Goal: Task Accomplishment & Management: Manage account settings

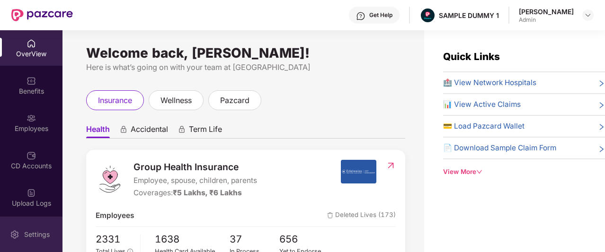
click at [35, 235] on div "Settings" at bounding box center [36, 234] width 31 height 9
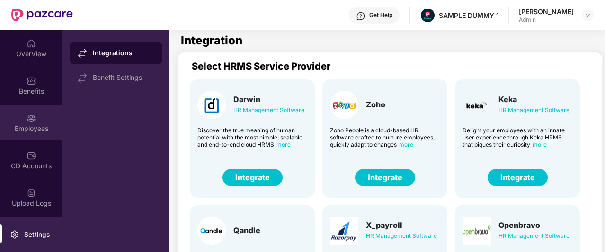
click at [25, 127] on div "Employees" at bounding box center [31, 128] width 63 height 9
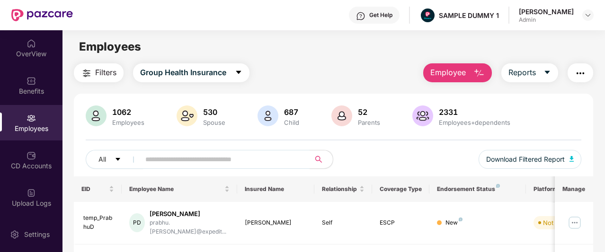
click at [457, 73] on span "Employee" at bounding box center [448, 73] width 36 height 12
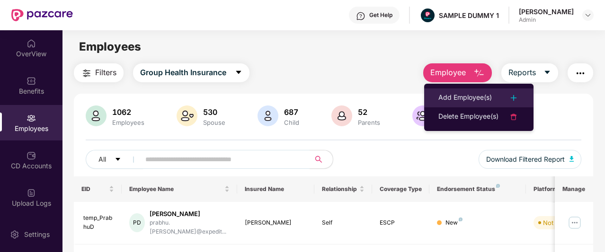
click at [451, 104] on div "Add Employee(s)" at bounding box center [465, 97] width 54 height 11
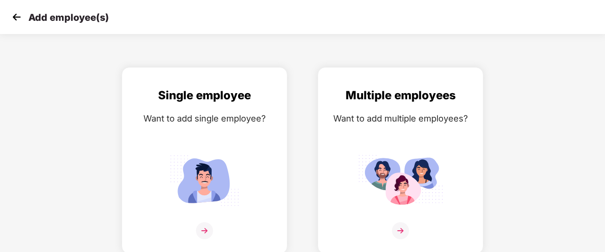
scroll to position [15, 0]
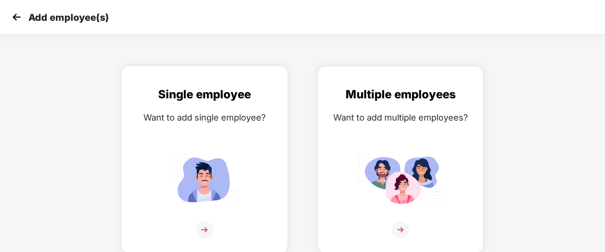
click at [211, 224] on img at bounding box center [204, 230] width 17 height 17
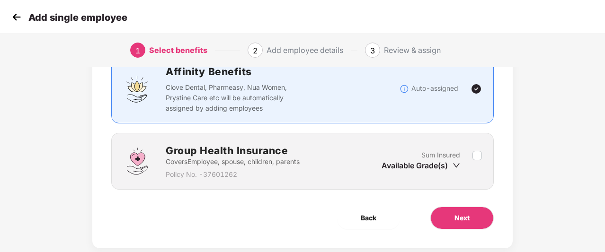
scroll to position [77, 0]
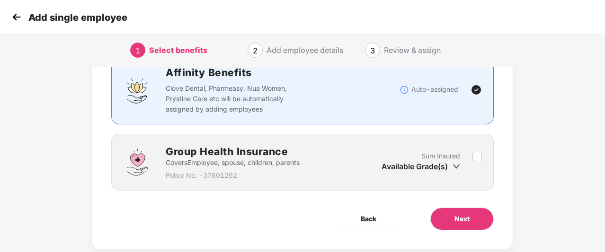
click at [387, 162] on div "Available Grade(s)" at bounding box center [421, 166] width 79 height 10
click at [438, 217] on button "Next" at bounding box center [461, 219] width 63 height 23
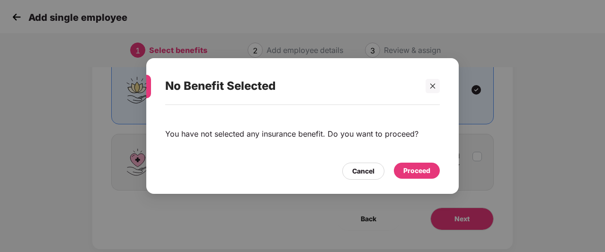
click at [407, 165] on div "Proceed" at bounding box center [417, 171] width 46 height 16
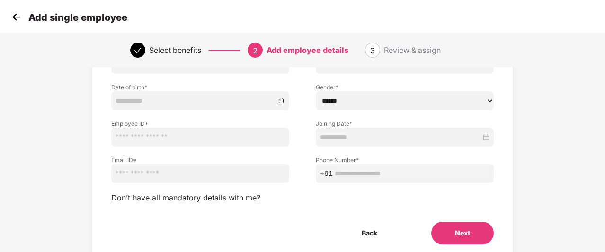
scroll to position [91, 0]
click at [225, 197] on span "Don’t have all mandatory details with me?" at bounding box center [185, 199] width 149 height 10
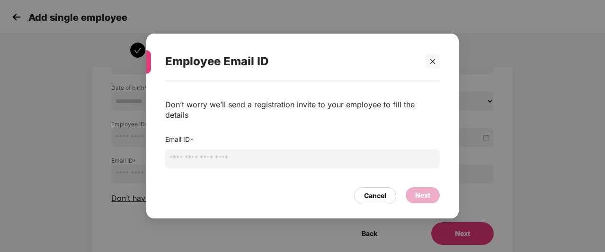
click at [229, 157] on input "email" at bounding box center [302, 159] width 275 height 19
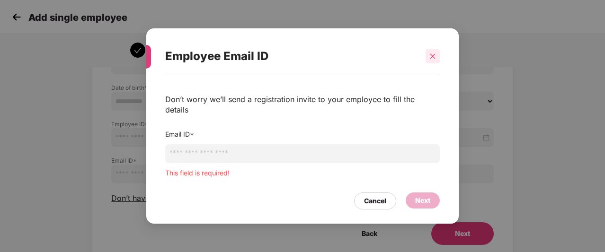
click at [435, 63] on div at bounding box center [433, 56] width 14 height 14
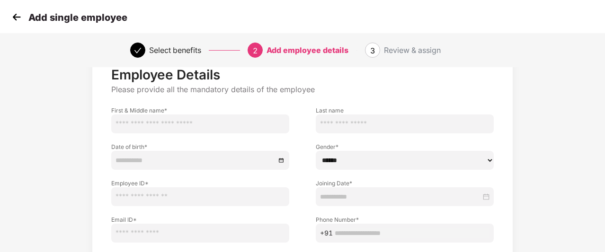
scroll to position [31, 0]
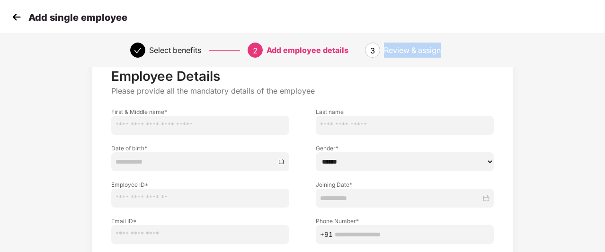
drag, startPoint x: 386, startPoint y: 50, endPoint x: 455, endPoint y: 55, distance: 68.4
click at [455, 55] on div "Review & assign" at bounding box center [429, 50] width 91 height 15
click at [17, 21] on img at bounding box center [16, 17] width 14 height 14
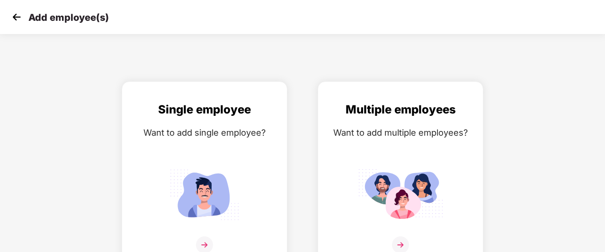
scroll to position [15, 0]
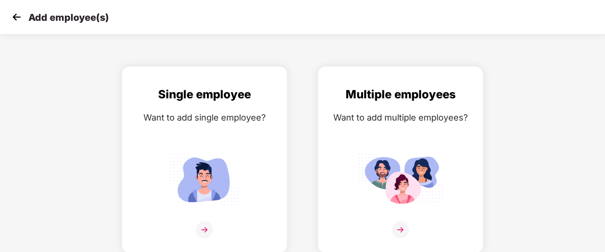
click at [11, 15] on img at bounding box center [16, 17] width 14 height 14
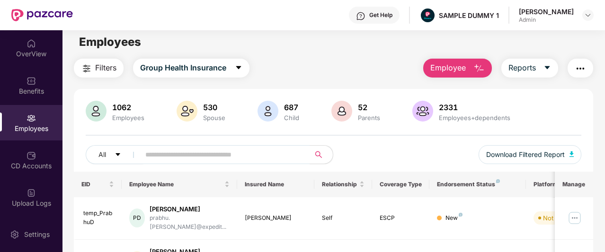
scroll to position [5, 0]
click at [226, 71] on span "Group Health Insurance" at bounding box center [183, 68] width 86 height 12
click at [297, 67] on div "Filters Group Health Insurance Employee Reports" at bounding box center [333, 67] width 519 height 19
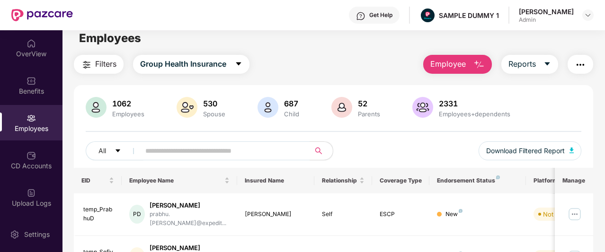
scroll to position [0, 0]
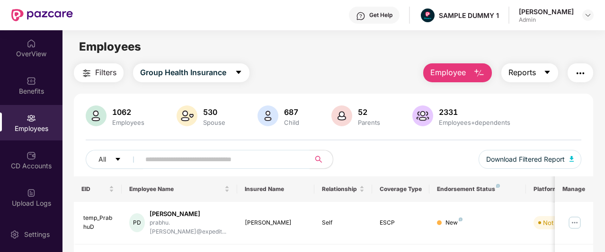
click at [540, 72] on button "Reports" at bounding box center [529, 72] width 57 height 19
click at [478, 51] on div "Employees" at bounding box center [334, 47] width 542 height 18
click at [455, 78] on span "Employee" at bounding box center [448, 73] width 36 height 12
click at [402, 60] on main "Employees Filters Group Health Insurance Employee Reports 1062 Employees 530 Sp…" at bounding box center [334, 156] width 542 height 252
click at [544, 71] on button "Reports" at bounding box center [529, 72] width 57 height 19
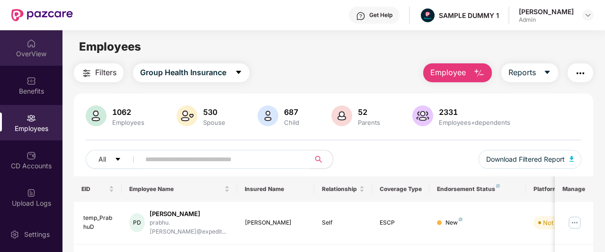
click at [38, 56] on div "OverView" at bounding box center [31, 53] width 63 height 9
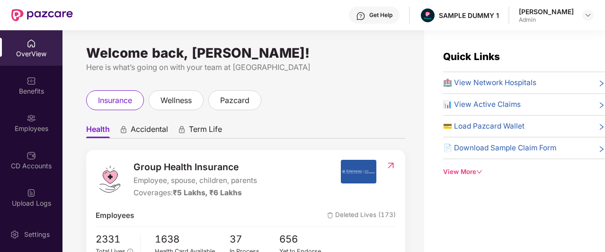
click at [393, 14] on div "Get Help" at bounding box center [380, 15] width 23 height 8
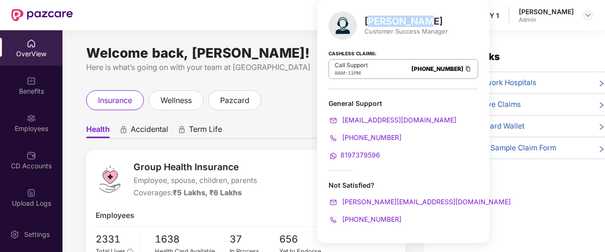
drag, startPoint x: 369, startPoint y: 15, endPoint x: 415, endPoint y: 20, distance: 45.8
click at [415, 20] on div "[PERSON_NAME] Customer Success Manager" at bounding box center [404, 25] width 150 height 28
click at [415, 20] on div "[PERSON_NAME]" at bounding box center [406, 21] width 83 height 11
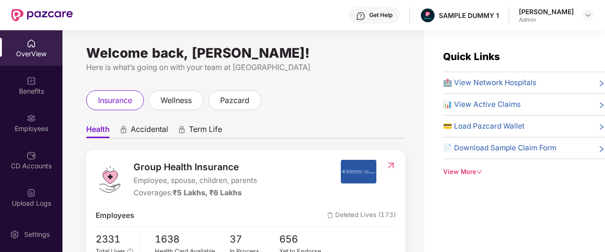
click at [299, 132] on ul "Health Accidental Term Life" at bounding box center [245, 129] width 319 height 19
click at [366, 16] on img at bounding box center [360, 15] width 9 height 9
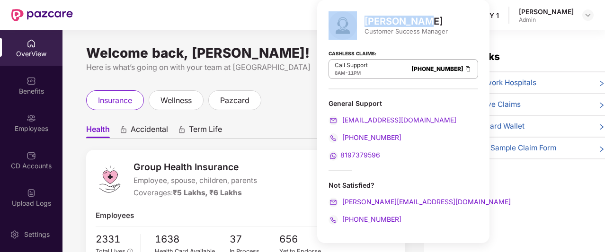
drag, startPoint x: 362, startPoint y: 22, endPoint x: 426, endPoint y: 23, distance: 63.5
click at [426, 23] on div "[PERSON_NAME] Customer Success Manager" at bounding box center [404, 25] width 150 height 28
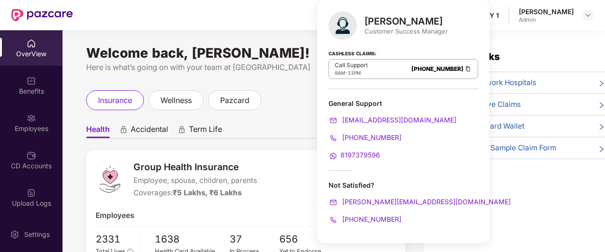
click at [414, 33] on div "Customer Success Manager" at bounding box center [406, 31] width 83 height 9
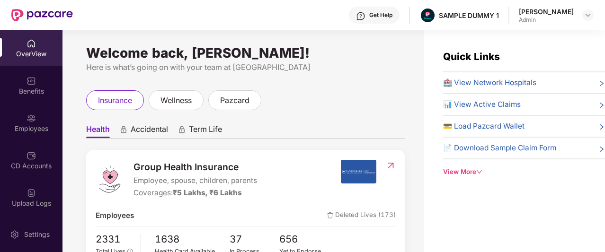
click at [299, 99] on div "insurance wellness pazcard" at bounding box center [245, 100] width 319 height 20
click at [449, 170] on div "View More" at bounding box center [524, 172] width 162 height 10
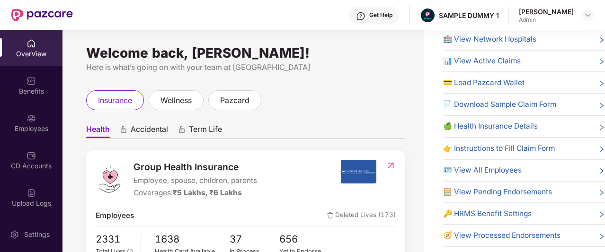
click at [137, 133] on span "Accidental" at bounding box center [149, 132] width 37 height 14
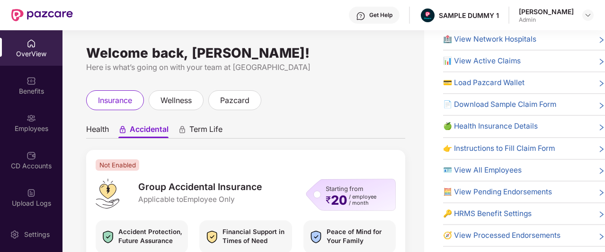
click at [205, 135] on span "Term Life" at bounding box center [205, 132] width 33 height 14
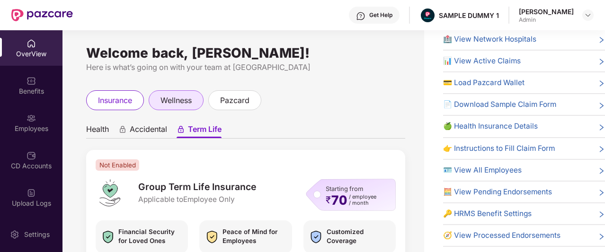
click at [179, 105] on span "wellness" at bounding box center [176, 101] width 31 height 12
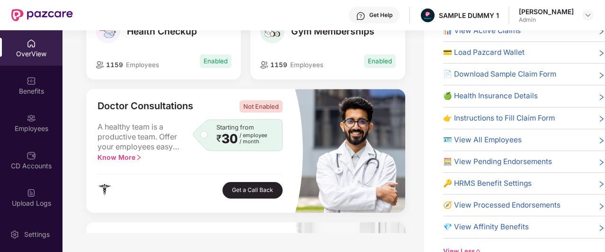
scroll to position [123, 0]
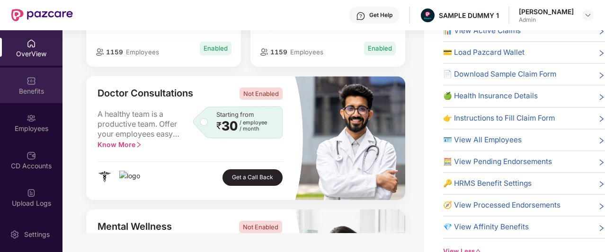
click at [33, 80] on img at bounding box center [31, 80] width 9 height 9
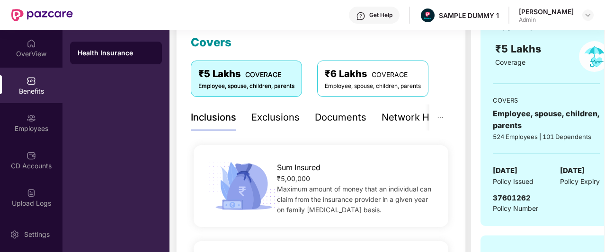
scroll to position [135, 0]
click at [263, 113] on div "Exclusions" at bounding box center [275, 117] width 48 height 15
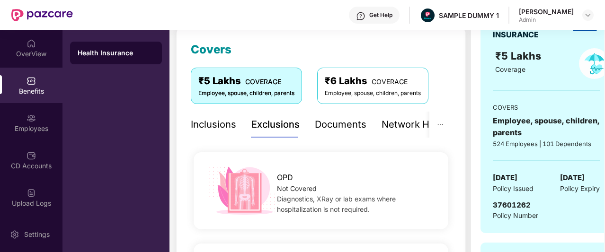
scroll to position [124, 0]
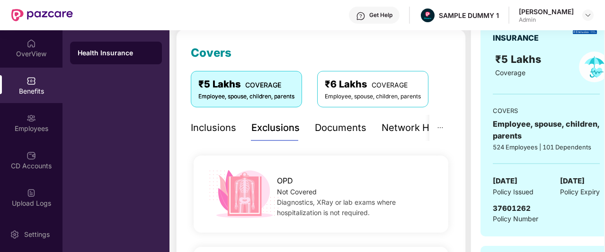
click at [351, 126] on div "Documents" at bounding box center [341, 128] width 52 height 15
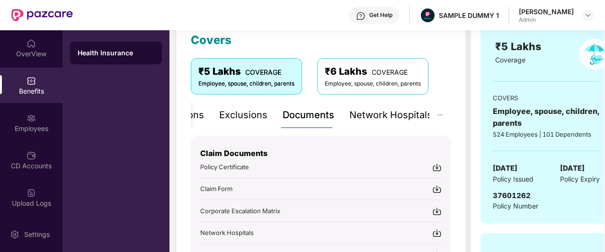
scroll to position [134, 0]
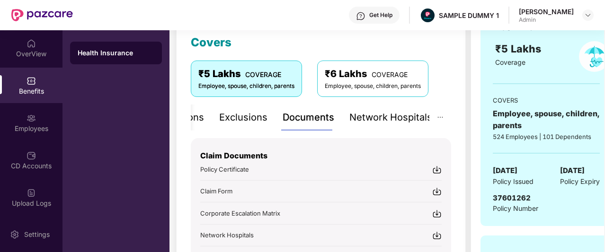
click at [242, 125] on div "Exclusions" at bounding box center [243, 118] width 48 height 26
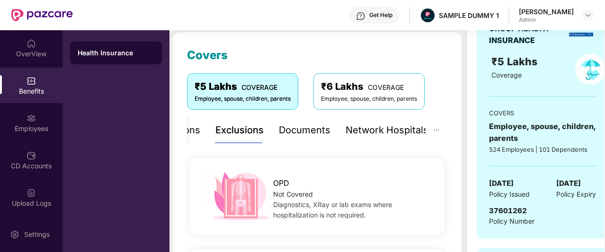
scroll to position [121, 0]
click at [301, 128] on div "Documents" at bounding box center [305, 131] width 52 height 15
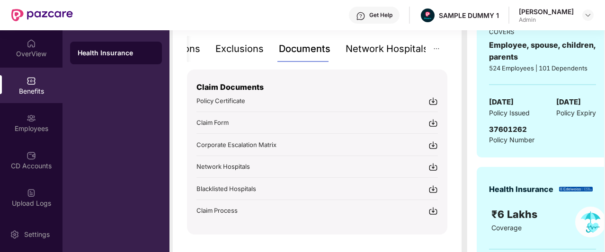
scroll to position [201, 0]
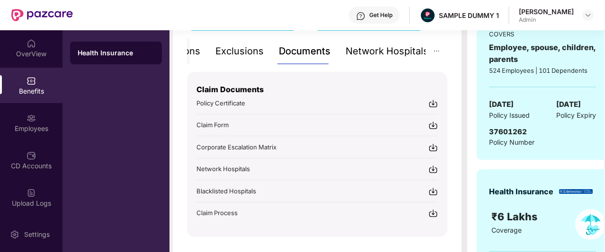
click at [389, 55] on div "Network Hospitals" at bounding box center [387, 51] width 83 height 15
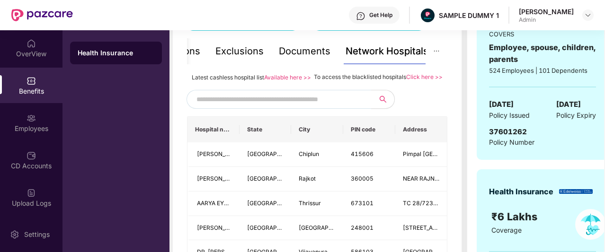
click at [299, 58] on div "Documents" at bounding box center [305, 51] width 52 height 15
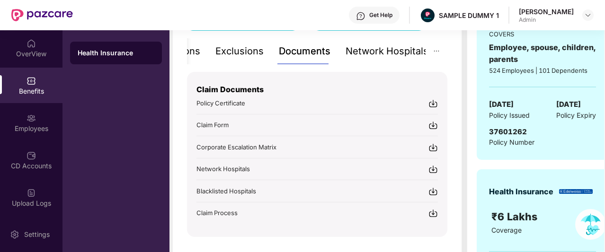
click at [374, 60] on div "Network Hospitals" at bounding box center [387, 51] width 83 height 26
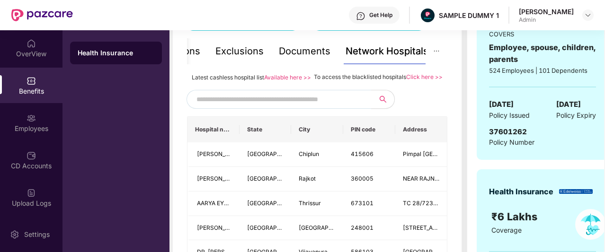
click at [307, 55] on div "Documents" at bounding box center [305, 51] width 52 height 15
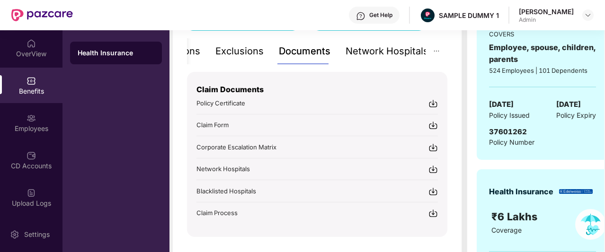
click at [385, 57] on div "Network Hospitals" at bounding box center [387, 51] width 83 height 15
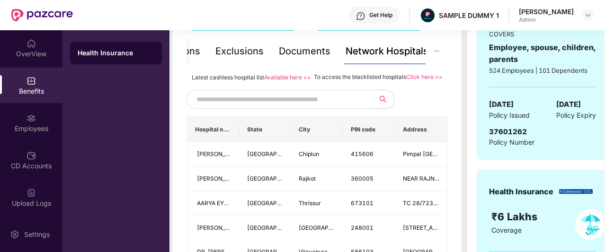
click at [348, 107] on input "text" at bounding box center [278, 99] width 162 height 14
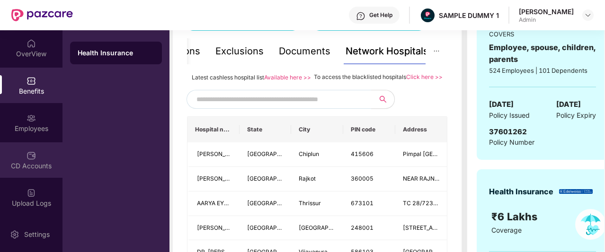
click at [29, 160] on img at bounding box center [31, 155] width 9 height 9
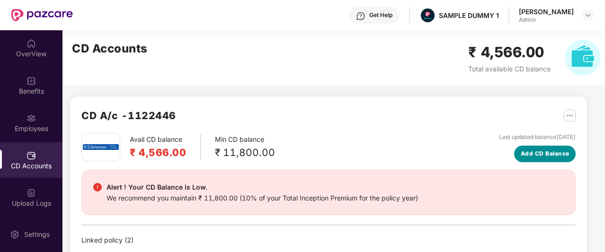
click at [544, 151] on span "Add CD Balance" at bounding box center [545, 154] width 49 height 9
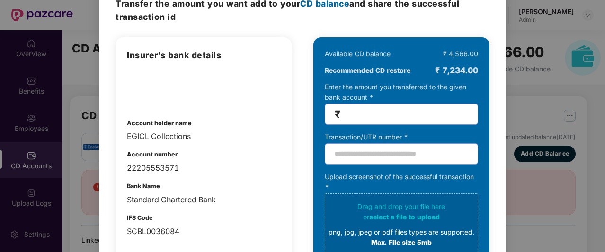
scroll to position [48, 0]
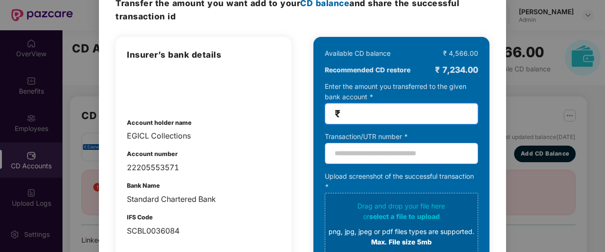
click at [359, 110] on input "number" at bounding box center [405, 113] width 126 height 11
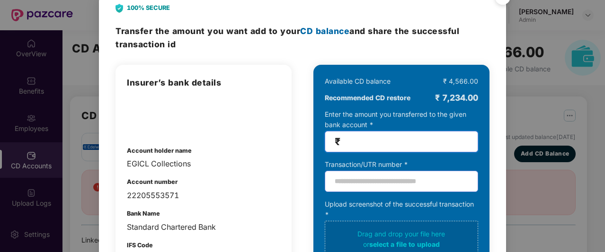
scroll to position [0, 0]
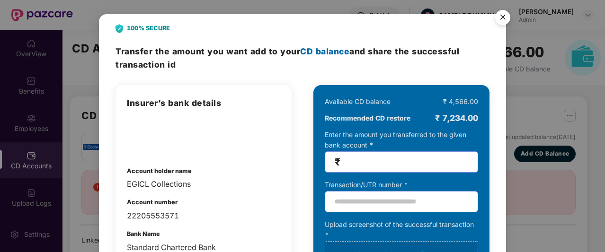
click at [498, 12] on img "Close" at bounding box center [503, 19] width 27 height 27
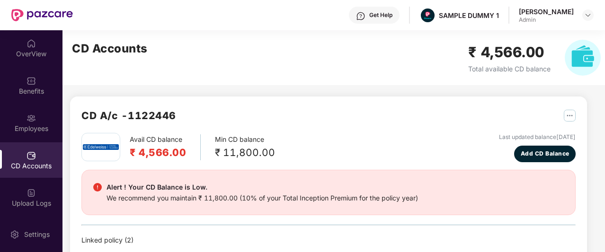
click at [148, 148] on h2 "₹ 4,566.00" at bounding box center [158, 153] width 56 height 16
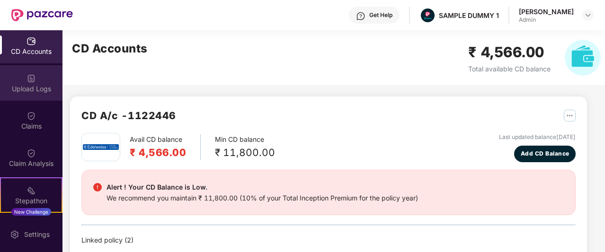
scroll to position [116, 0]
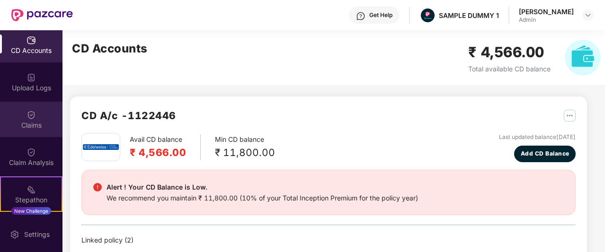
click at [28, 106] on div "Claims" at bounding box center [31, 120] width 63 height 36
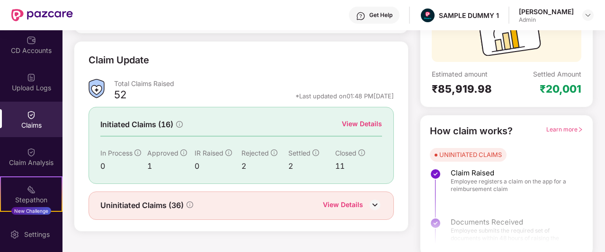
scroll to position [117, 0]
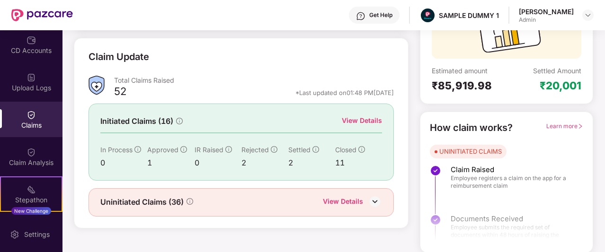
click at [354, 122] on div "View Details" at bounding box center [362, 121] width 40 height 10
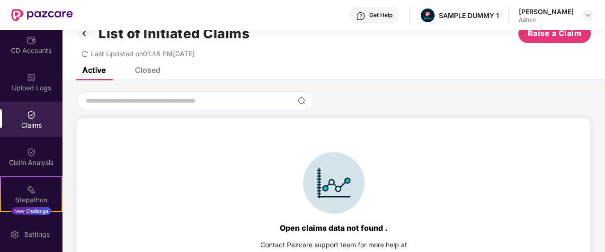
scroll to position [20, 0]
click at [153, 71] on div "Closed" at bounding box center [148, 70] width 26 height 9
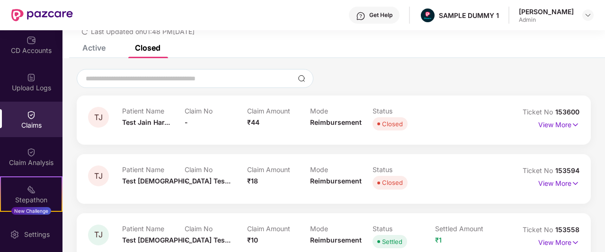
scroll to position [45, 0]
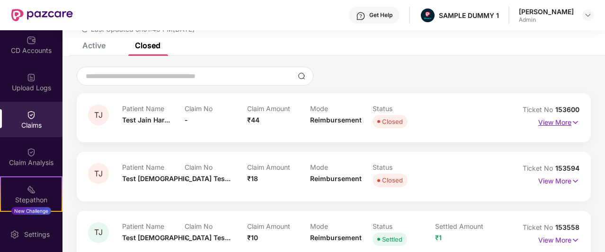
click at [564, 120] on p "View More" at bounding box center [558, 121] width 41 height 13
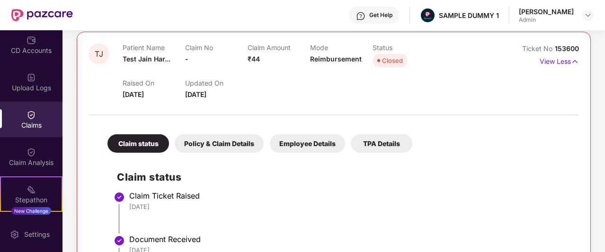
scroll to position [0, 0]
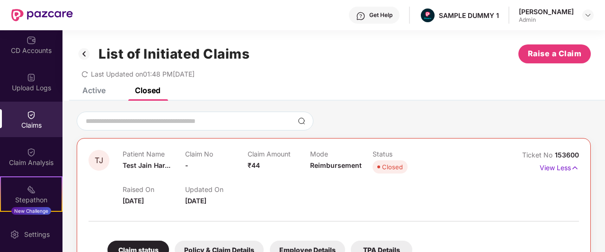
click at [86, 58] on img at bounding box center [84, 54] width 15 height 16
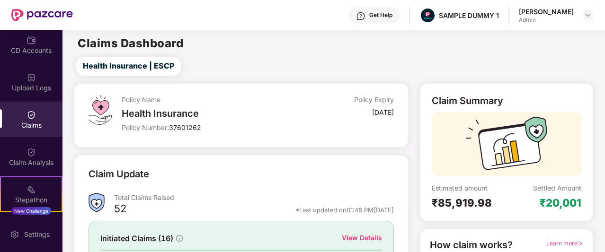
scroll to position [117, 0]
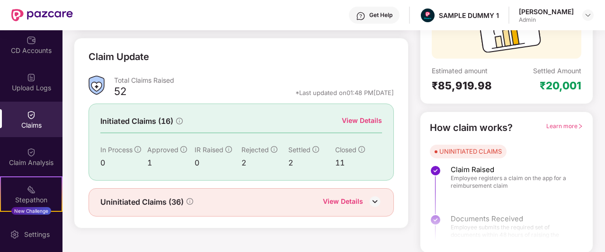
click at [363, 125] on div "View Details" at bounding box center [362, 121] width 40 height 10
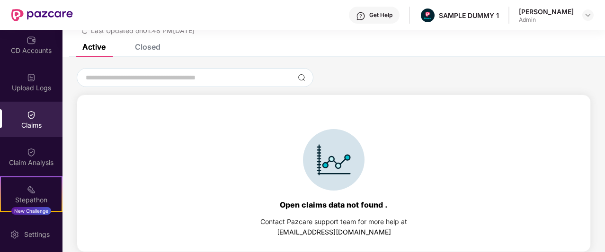
click at [156, 48] on div "Closed" at bounding box center [148, 46] width 26 height 9
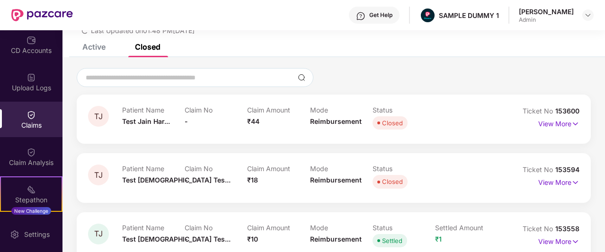
scroll to position [0, 0]
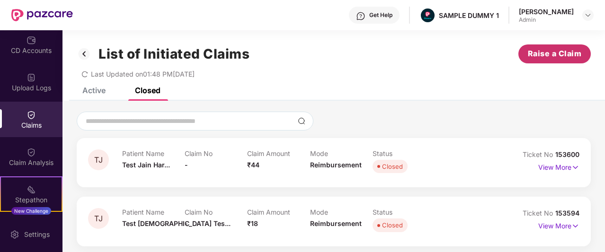
click at [553, 57] on span "Raise a Claim" at bounding box center [555, 54] width 54 height 12
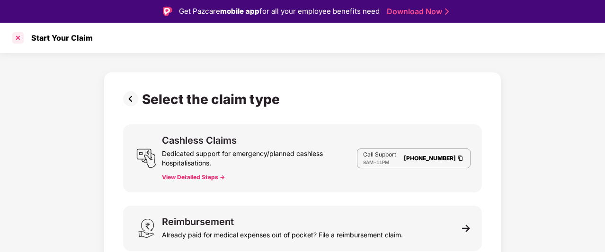
click at [20, 38] on div at bounding box center [17, 37] width 15 height 15
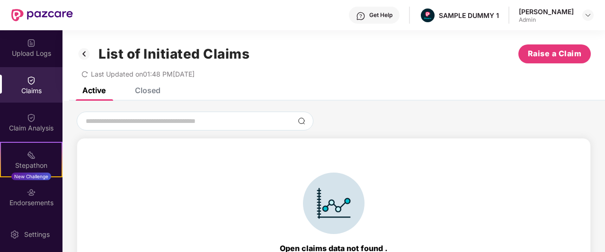
scroll to position [151, 0]
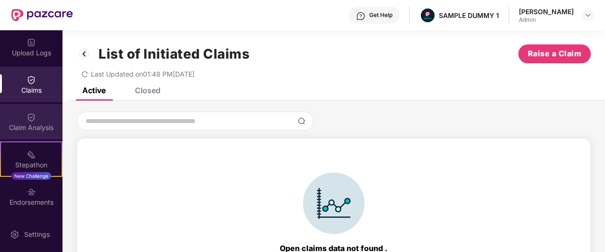
click at [28, 114] on img at bounding box center [31, 117] width 9 height 9
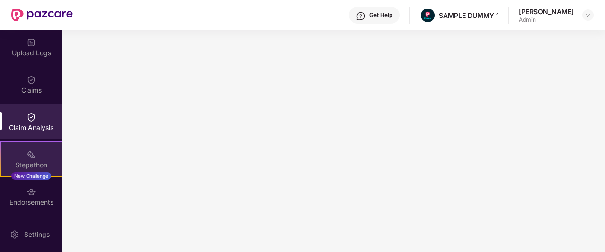
click at [28, 154] on img at bounding box center [31, 154] width 9 height 9
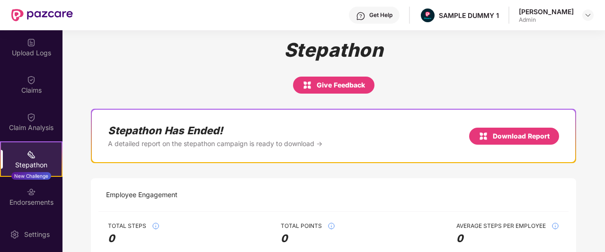
scroll to position [10, 0]
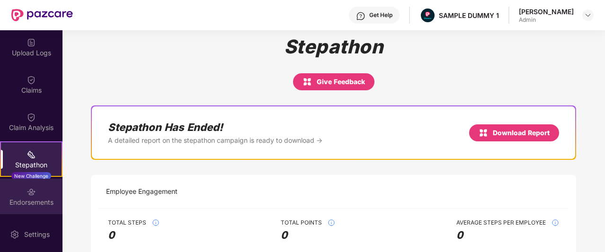
click at [23, 207] on div "Endorsements" at bounding box center [31, 197] width 63 height 36
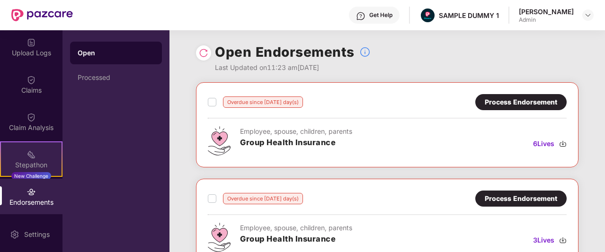
click at [24, 143] on div "Stepathon New Challenge" at bounding box center [31, 160] width 63 height 36
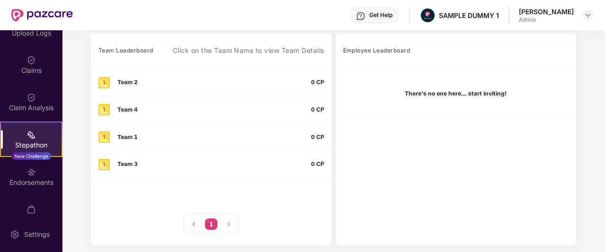
scroll to position [292, 0]
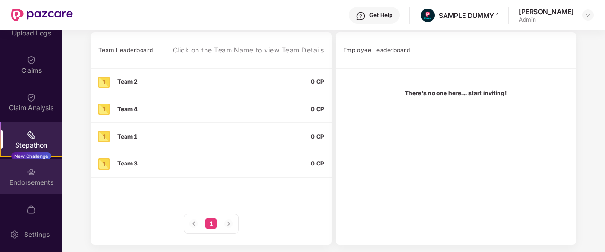
click at [27, 170] on img at bounding box center [31, 172] width 9 height 9
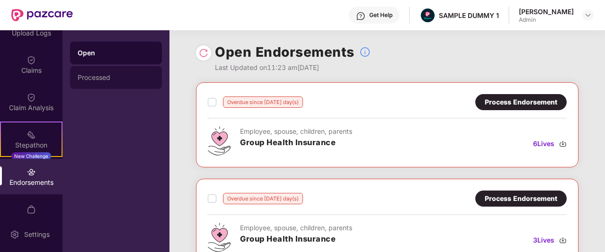
click at [129, 73] on div "Processed" at bounding box center [116, 77] width 92 height 23
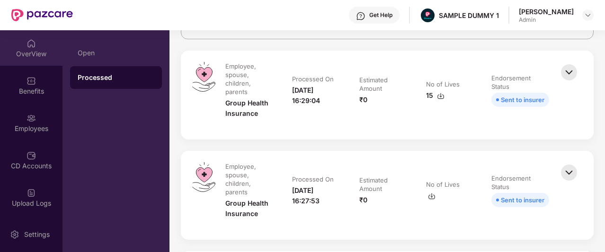
click at [32, 59] on div "OverView" at bounding box center [31, 48] width 63 height 36
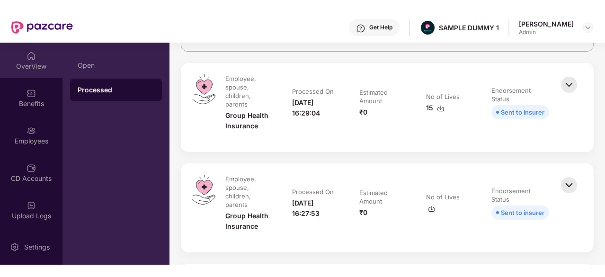
scroll to position [30, 0]
